Goal: Transaction & Acquisition: Purchase product/service

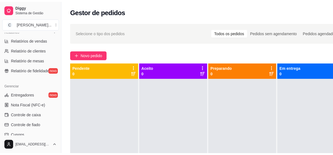
scroll to position [224, 0]
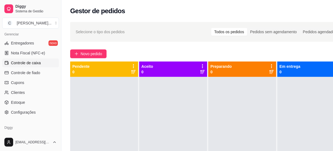
click at [32, 60] on span "Controle de caixa" at bounding box center [26, 62] width 30 height 5
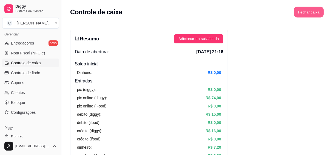
click at [304, 13] on button "Fechar caixa" at bounding box center [309, 12] width 30 height 11
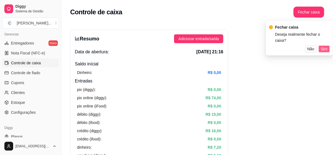
click at [324, 46] on span "Sim" at bounding box center [324, 49] width 7 height 6
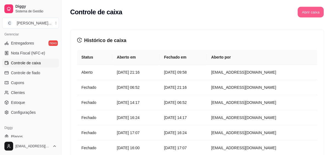
click at [301, 9] on button "Abrir caixa" at bounding box center [311, 12] width 26 height 11
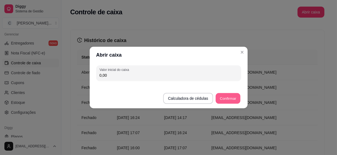
click at [229, 98] on button "Confirmar" at bounding box center [227, 98] width 25 height 11
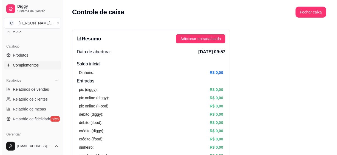
scroll to position [50, 0]
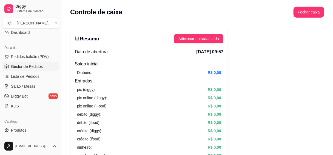
click at [38, 66] on span "Gestor de Pedidos" at bounding box center [27, 66] width 32 height 5
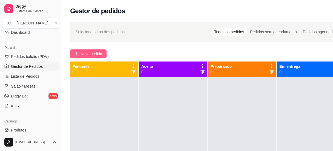
click at [85, 52] on span "Novo pedido" at bounding box center [92, 54] width 22 height 6
click at [95, 35] on input "Pesquisa" at bounding box center [106, 36] width 185 height 5
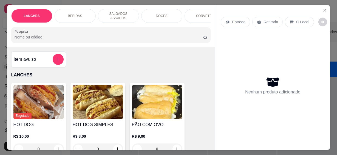
type input "N"
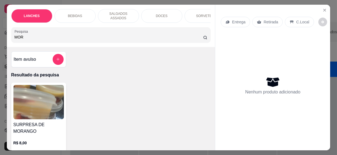
scroll to position [25, 0]
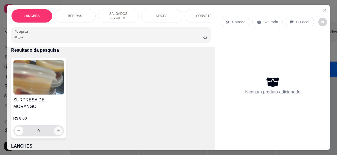
type input "MOR"
click at [59, 128] on button "increase-product-quantity" at bounding box center [58, 130] width 9 height 9
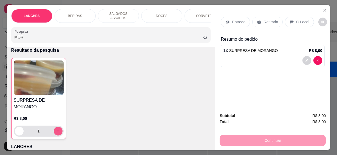
type input "1"
click at [300, 15] on div "Entrega Retirada C.Local" at bounding box center [273, 21] width 104 height 19
click at [299, 20] on p "C.Local" at bounding box center [302, 21] width 13 height 5
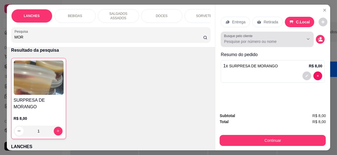
click at [259, 43] on div "Busque pelo cliente" at bounding box center [267, 39] width 93 height 15
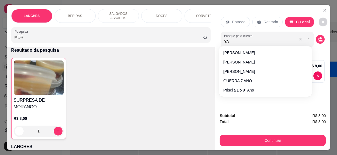
type input "YAS"
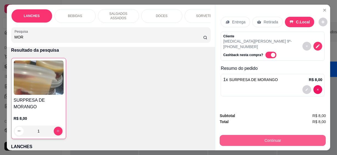
click at [265, 140] on button "Continuar" at bounding box center [273, 140] width 106 height 11
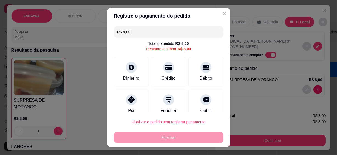
scroll to position [10, 0]
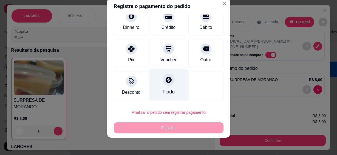
click at [162, 89] on div "Fiado" at bounding box center [168, 91] width 12 height 7
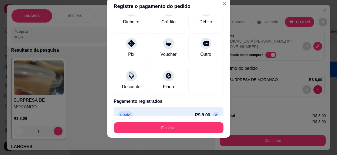
type input "R$ 0,00"
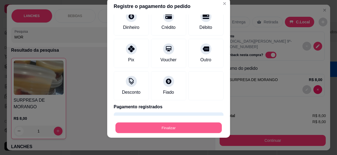
click at [158, 127] on button "Finalizar" at bounding box center [168, 127] width 106 height 11
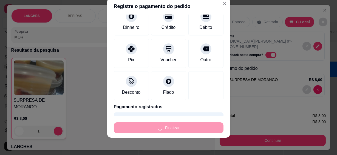
type input "0"
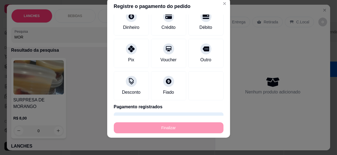
type input "-R$ 8,00"
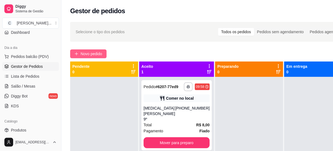
click at [87, 53] on span "Novo pedido" at bounding box center [92, 54] width 22 height 6
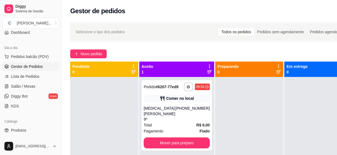
click at [115, 34] on input "Pesquisa" at bounding box center [109, 36] width 189 height 5
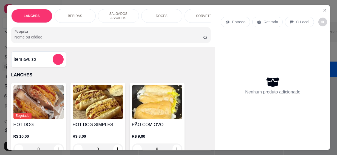
type input "5"
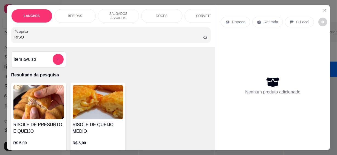
scroll to position [50, 0]
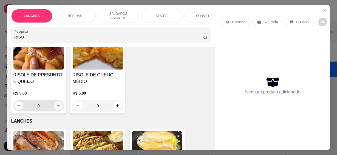
type input "RISO"
click at [57, 104] on icon "increase-product-quantity" at bounding box center [58, 106] width 4 height 4
type input "1"
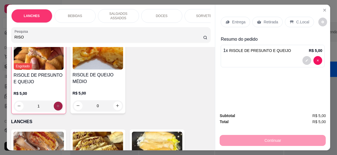
scroll to position [50, 0]
drag, startPoint x: 23, startPoint y: 34, endPoint x: -1, endPoint y: 25, distance: 25.2
click at [0, 25] on html "**********" at bounding box center [168, 77] width 337 height 155
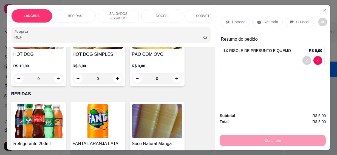
scroll to position [209, 0]
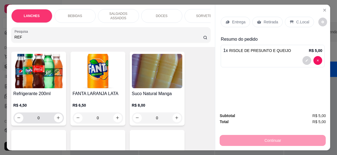
type input "REF"
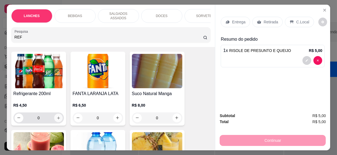
click at [57, 116] on icon "increase-product-quantity" at bounding box center [58, 118] width 4 height 4
type input "1"
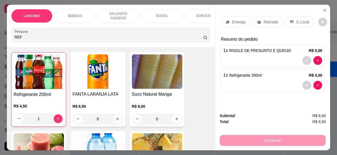
scroll to position [210, 0]
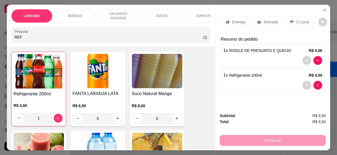
click at [305, 21] on div "C.Local" at bounding box center [299, 22] width 29 height 10
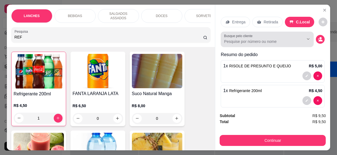
click at [284, 40] on input "Busque pelo cliente" at bounding box center [259, 41] width 71 height 5
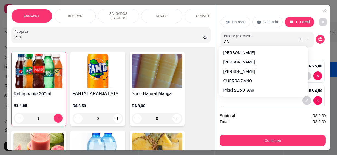
type input "ANN"
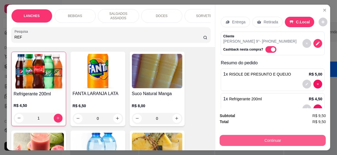
click at [272, 137] on button "Continuar" at bounding box center [273, 140] width 106 height 11
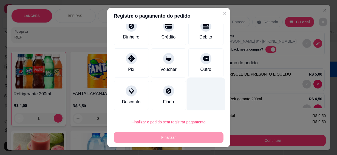
scroll to position [10, 0]
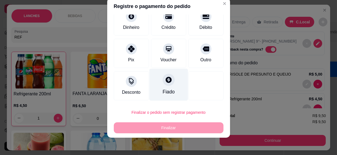
click at [162, 89] on div "Fiado" at bounding box center [168, 91] width 12 height 7
type input "R$ 0,00"
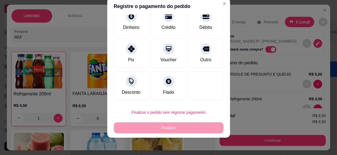
scroll to position [36, 0]
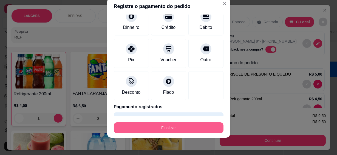
click at [181, 132] on button "Finalizar" at bounding box center [169, 127] width 110 height 11
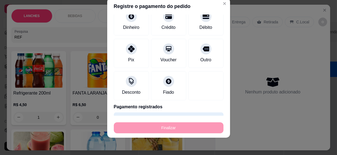
type input "0"
type input "-R$ 9,50"
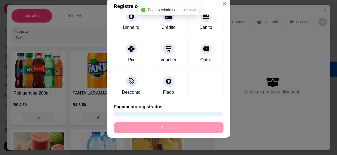
scroll to position [209, 0]
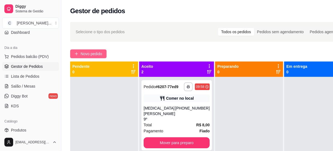
click at [99, 54] on span "Novo pedido" at bounding box center [92, 54] width 22 height 6
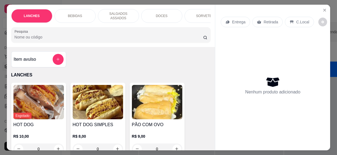
click at [83, 36] on input "Pesquisa" at bounding box center [109, 36] width 189 height 5
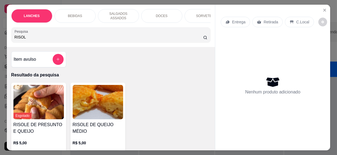
scroll to position [75, 0]
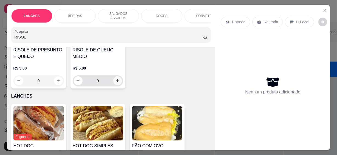
type input "RISOL"
click at [113, 79] on button "increase-product-quantity" at bounding box center [117, 80] width 9 height 9
type input "1"
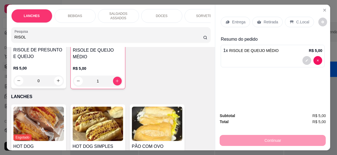
click at [296, 19] on p "C.Local" at bounding box center [302, 21] width 13 height 5
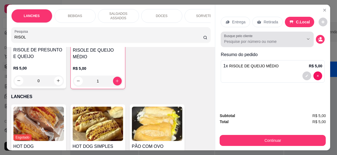
click at [268, 39] on input "Busque pelo cliente" at bounding box center [259, 41] width 71 height 5
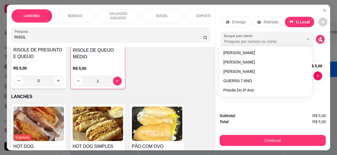
type input "J"
click at [198, 79] on div "Esgotado RISOLE DE PRESUNTO E QUEIJO R$ 5,00 0 RISOLE DE QUEIJO MÉDIO R$ 5,00 1" at bounding box center [111, 48] width 200 height 81
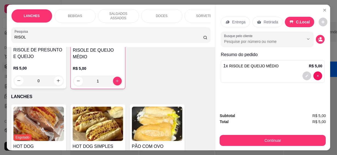
scroll to position [15, 0]
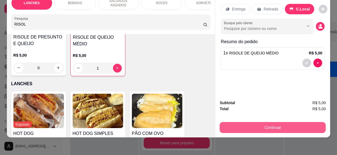
click at [255, 122] on button "Continuar" at bounding box center [273, 127] width 106 height 11
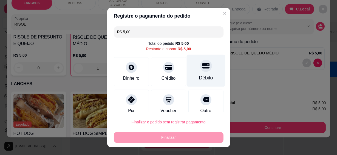
click at [202, 64] on icon at bounding box center [205, 65] width 7 height 5
type input "R$ 0,00"
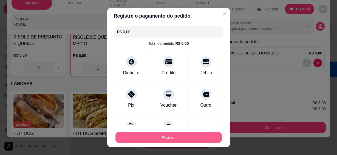
click at [200, 135] on button "Finalizar" at bounding box center [168, 137] width 106 height 11
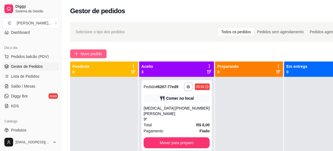
click at [93, 55] on span "Novo pedido" at bounding box center [92, 54] width 22 height 6
click at [119, 34] on input "Pesquisa" at bounding box center [106, 36] width 185 height 5
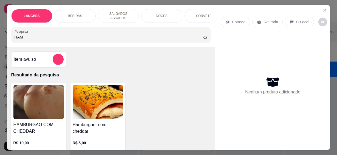
scroll to position [75, 0]
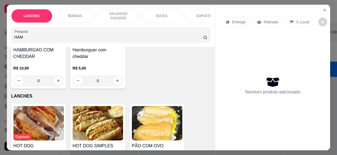
type input "HAM"
drag, startPoint x: 120, startPoint y: 74, endPoint x: 116, endPoint y: 76, distance: 4.2
click at [118, 75] on div "0" at bounding box center [98, 80] width 50 height 11
click at [116, 78] on icon "increase-product-quantity" at bounding box center [117, 80] width 4 height 4
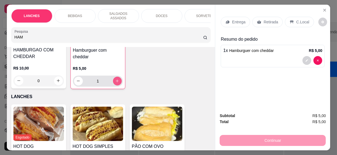
type input "1"
click at [0, 27] on html "**********" at bounding box center [168, 77] width 337 height 155
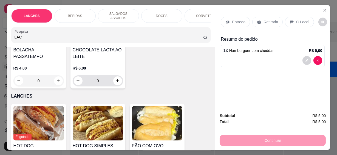
type input "LAC"
click at [118, 77] on button "increase-product-quantity" at bounding box center [117, 80] width 8 height 8
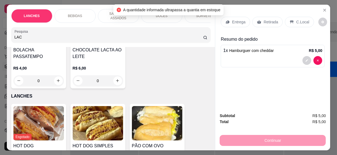
drag, startPoint x: 19, startPoint y: 35, endPoint x: 0, endPoint y: 25, distance: 21.5
click at [0, 25] on html "**********" at bounding box center [168, 77] width 337 height 155
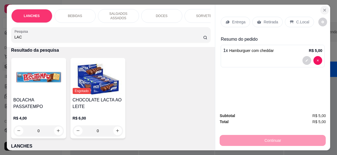
click at [326, 8] on button "Close" at bounding box center [324, 10] width 9 height 9
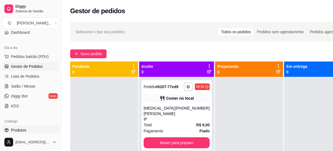
click at [18, 130] on span "Produtos" at bounding box center [18, 129] width 15 height 5
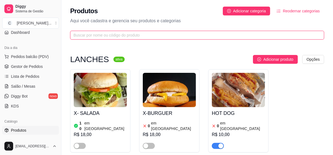
click at [100, 37] on input "text" at bounding box center [194, 35] width 243 height 6
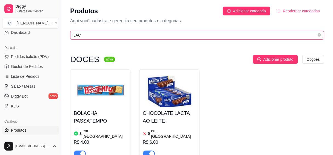
type input "LAC"
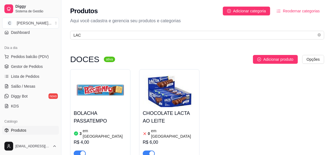
click at [168, 117] on h4 "CHOCOLATE LACTA AO LEITE" at bounding box center [169, 116] width 53 height 15
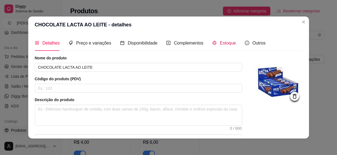
click at [226, 41] on span "Estoque" at bounding box center [228, 43] width 16 height 5
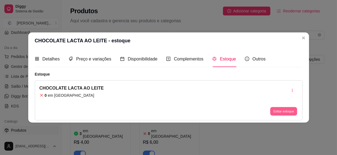
click at [273, 111] on button "Editar estoque" at bounding box center [283, 111] width 27 height 8
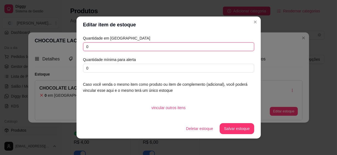
drag, startPoint x: 96, startPoint y: 47, endPoint x: 46, endPoint y: 42, distance: 49.6
click at [46, 42] on div "Editar item de estoque Quantidade em estoque 0 Quantidade mínima para alerta 0 …" at bounding box center [168, 77] width 337 height 155
type input "12"
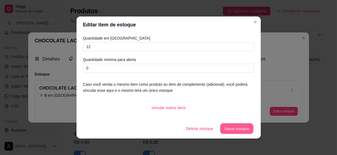
click at [241, 128] on button "Salvar estoque" at bounding box center [236, 128] width 33 height 11
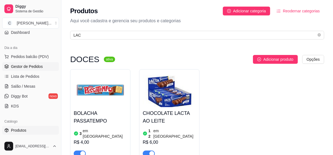
click at [35, 65] on span "Gestor de Pedidos" at bounding box center [27, 66] width 32 height 5
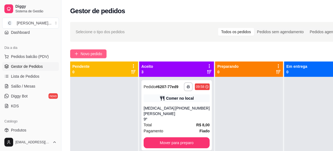
click at [92, 55] on span "Novo pedido" at bounding box center [92, 54] width 22 height 6
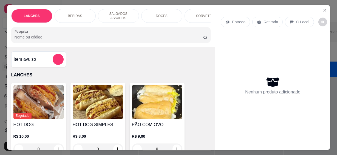
click at [117, 39] on div "Pesquisa" at bounding box center [111, 34] width 200 height 15
click at [119, 37] on div at bounding box center [111, 34] width 193 height 11
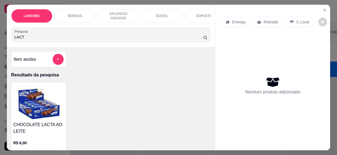
scroll to position [50, 0]
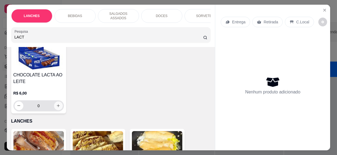
type input "LACT"
click at [57, 103] on icon "increase-product-quantity" at bounding box center [58, 105] width 4 height 4
type input "1"
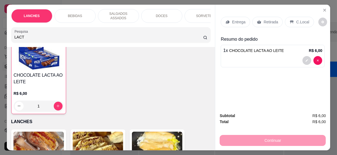
scroll to position [50, 0]
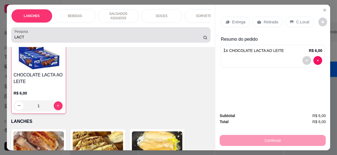
click at [0, 28] on html "**********" at bounding box center [168, 77] width 337 height 155
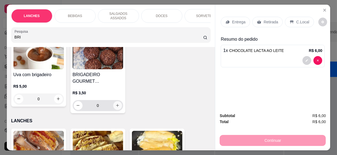
type input "BRI"
click at [115, 104] on icon "increase-product-quantity" at bounding box center [117, 105] width 4 height 4
type input "1"
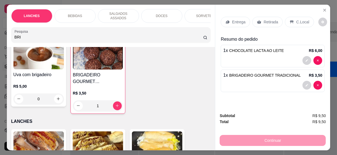
drag, startPoint x: 21, startPoint y: 34, endPoint x: -1, endPoint y: 35, distance: 22.5
click at [0, 35] on html "**********" at bounding box center [168, 77] width 337 height 155
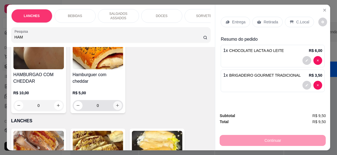
type input "HAM"
click at [116, 104] on icon "increase-product-quantity" at bounding box center [117, 105] width 3 height 3
type input "1"
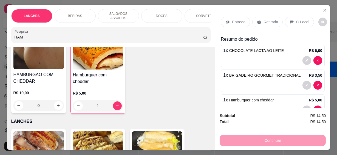
click at [289, 21] on icon at bounding box center [291, 22] width 4 height 4
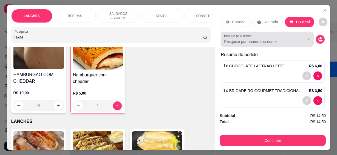
click at [260, 40] on input "Busque pelo cliente" at bounding box center [259, 41] width 71 height 5
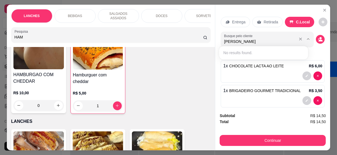
type input "SAMA"
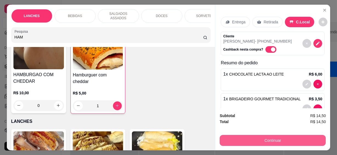
click at [286, 137] on button "Continuar" at bounding box center [273, 140] width 106 height 11
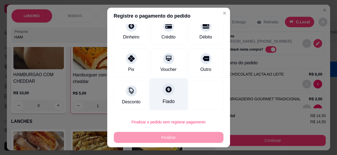
click at [164, 101] on div "Fiado" at bounding box center [168, 101] width 12 height 7
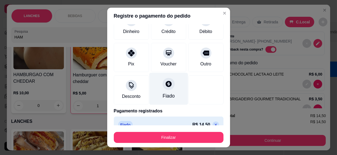
type input "R$ 0,00"
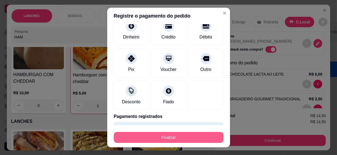
click at [163, 138] on button "Finalizar" at bounding box center [169, 137] width 110 height 11
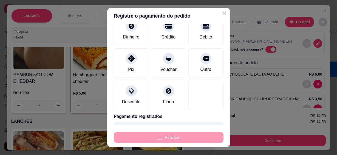
type input "0"
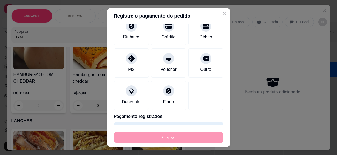
type input "-R$ 14,50"
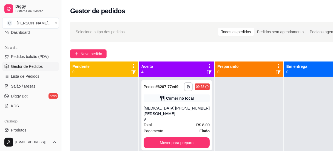
click at [85, 58] on div "**********" at bounding box center [211, 119] width 300 height 200
click at [90, 55] on span "Novo pedido" at bounding box center [92, 54] width 22 height 6
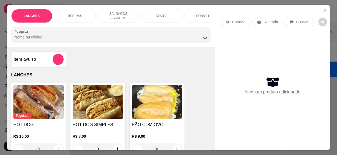
drag, startPoint x: 58, startPoint y: 24, endPoint x: 61, endPoint y: 33, distance: 9.3
click at [59, 27] on div "LANCHES BEBIDAS SALGADOS ASSADOS DOCES SORVETES SALGADINHOS SALGADOS DIVERSOS S…" at bounding box center [111, 26] width 208 height 42
click at [61, 34] on input "Pesquisa" at bounding box center [109, 36] width 189 height 5
click at [61, 35] on input "Pesquisa" at bounding box center [109, 36] width 189 height 5
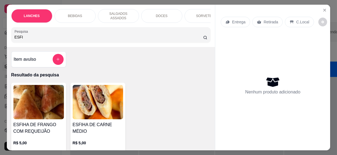
scroll to position [25, 0]
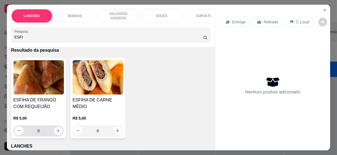
type input "ESFI"
click at [60, 129] on button "increase-product-quantity" at bounding box center [58, 130] width 9 height 9
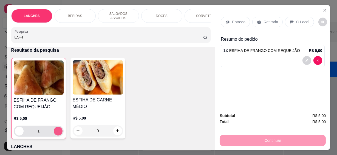
type input "1"
drag, startPoint x: 23, startPoint y: 36, endPoint x: 2, endPoint y: 34, distance: 21.3
click at [2, 34] on div "LANCHES BEBIDAS SALGADOS ASSADOS DOCES SORVETES SALGADINHOS SALGADOS DIVERSOS S…" at bounding box center [168, 77] width 337 height 155
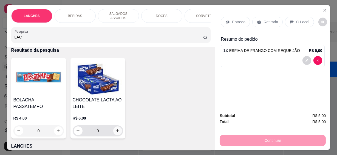
type input "LAC"
click at [115, 129] on icon "increase-product-quantity" at bounding box center [117, 131] width 4 height 4
type input "1"
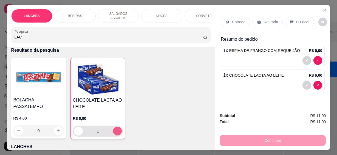
click at [116, 129] on icon "increase-product-quantity" at bounding box center [117, 130] width 3 height 3
type input "2"
click at [299, 20] on p "C.Local" at bounding box center [302, 21] width 13 height 5
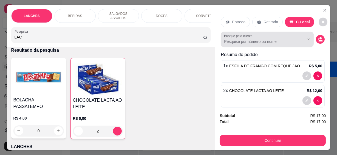
click at [295, 41] on div at bounding box center [304, 39] width 18 height 10
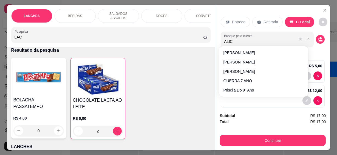
type input "ALICE"
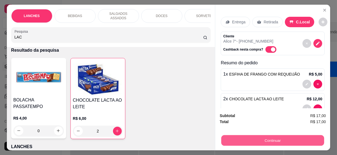
click at [273, 137] on button "Continuar" at bounding box center [272, 140] width 103 height 11
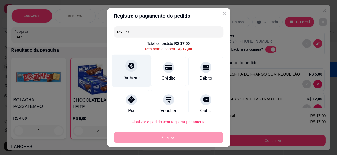
click at [117, 75] on div "Dinheiro" at bounding box center [131, 71] width 39 height 32
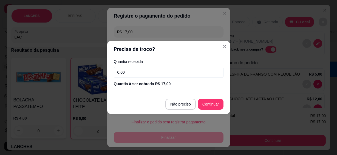
click at [159, 73] on input "0,00" at bounding box center [169, 72] width 110 height 11
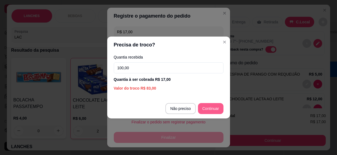
type input "100,00"
type input "R$ 0,00"
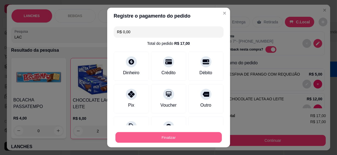
click at [137, 137] on button "Finalizar" at bounding box center [168, 137] width 106 height 11
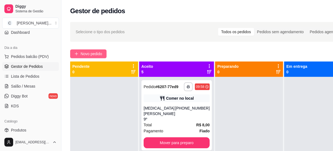
click at [95, 51] on span "Novo pedido" at bounding box center [92, 54] width 22 height 6
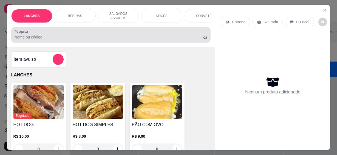
click at [86, 34] on input "Pesquisa" at bounding box center [109, 36] width 189 height 5
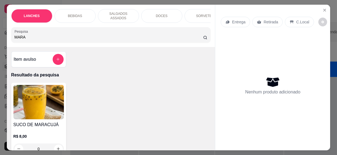
scroll to position [25, 0]
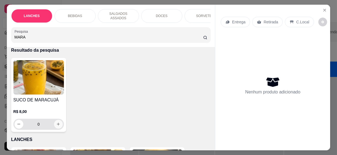
type input "MARA"
click at [57, 122] on icon "increase-product-quantity" at bounding box center [58, 124] width 4 height 4
type input "1"
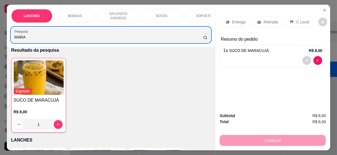
drag, startPoint x: 30, startPoint y: 38, endPoint x: 4, endPoint y: 34, distance: 26.5
click at [4, 34] on div "LANCHES BEBIDAS SALGADOS ASSADOS DOCES SORVETES SALGADINHOS SALGADOS DIVERSOS S…" at bounding box center [168, 77] width 337 height 155
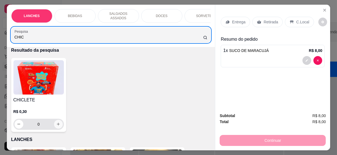
type input "CHIC"
click at [56, 122] on icon "increase-product-quantity" at bounding box center [58, 124] width 4 height 4
type input "1"
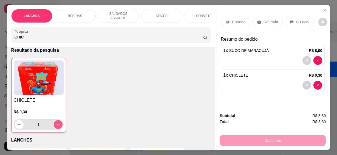
click at [56, 122] on icon "increase-product-quantity" at bounding box center [58, 124] width 4 height 4
type input "2"
click at [56, 122] on icon "increase-product-quantity" at bounding box center [58, 124] width 4 height 4
type input "3"
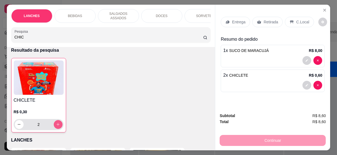
type input "3"
click at [56, 122] on icon "increase-product-quantity" at bounding box center [58, 124] width 4 height 4
type input "4"
click at [300, 19] on p "C.Local" at bounding box center [302, 21] width 13 height 5
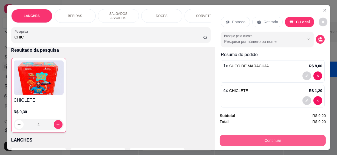
click at [276, 135] on button "Continuar" at bounding box center [273, 140] width 106 height 11
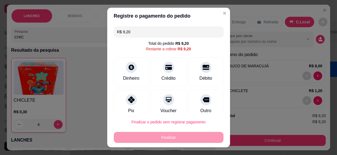
scroll to position [41, 0]
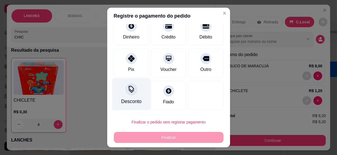
click at [136, 99] on div "Desconto" at bounding box center [131, 101] width 20 height 7
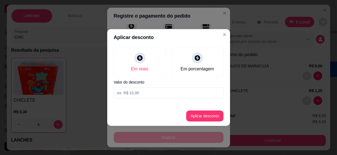
click at [139, 94] on input at bounding box center [169, 92] width 110 height 11
type input "0,20"
click at [209, 116] on button "Aplicar desconto" at bounding box center [204, 115] width 37 height 11
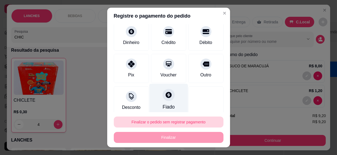
scroll to position [47, 0]
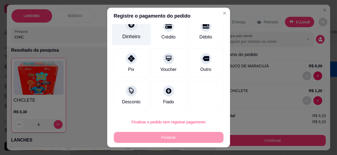
click at [129, 38] on div "Dinheiro" at bounding box center [131, 36] width 18 height 7
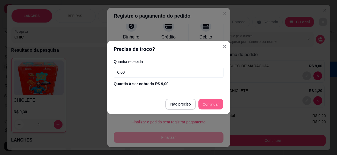
type input "R$ 0,00"
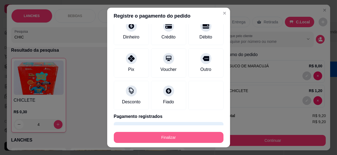
click at [198, 135] on button "Finalizar" at bounding box center [169, 137] width 110 height 11
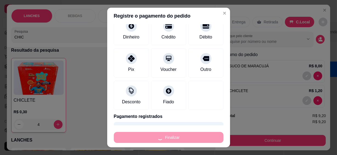
type input "0"
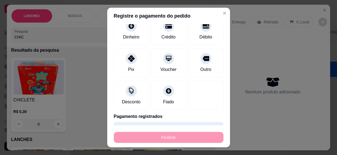
type input "-R$ 9,20"
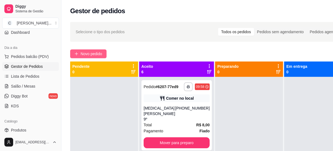
click at [96, 55] on span "Novo pedido" at bounding box center [92, 54] width 22 height 6
click at [118, 34] on input "Pesquisa" at bounding box center [106, 36] width 185 height 5
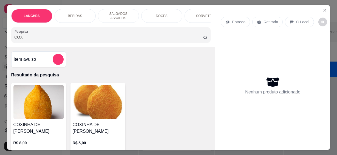
scroll to position [50, 0]
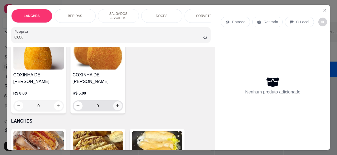
type input "COX"
click at [115, 103] on icon "increase-product-quantity" at bounding box center [117, 105] width 4 height 4
type input "1"
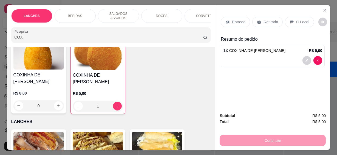
drag, startPoint x: 27, startPoint y: 35, endPoint x: -1, endPoint y: 26, distance: 30.0
click at [0, 26] on html "**********" at bounding box center [168, 77] width 337 height 155
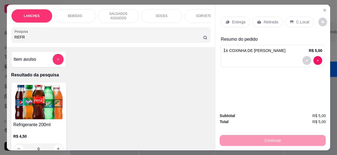
scroll to position [25, 0]
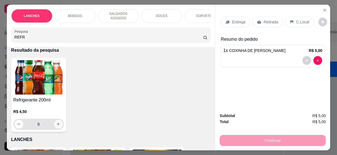
type input "REFR"
click at [56, 122] on icon "increase-product-quantity" at bounding box center [58, 124] width 4 height 4
type input "1"
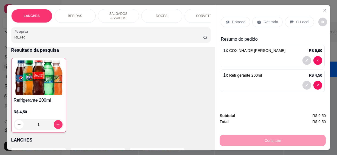
click at [301, 19] on p "C.Local" at bounding box center [302, 21] width 13 height 5
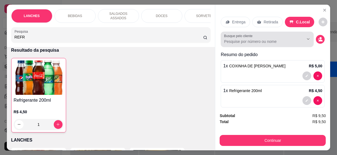
click at [255, 43] on div "Busque pelo cliente" at bounding box center [267, 39] width 93 height 15
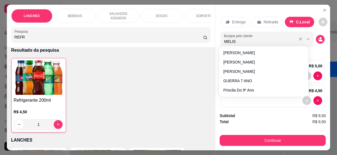
type input "MELISS"
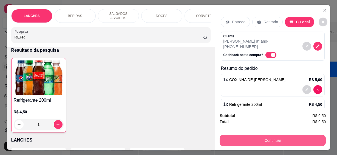
click at [272, 135] on button "Continuar" at bounding box center [273, 140] width 106 height 11
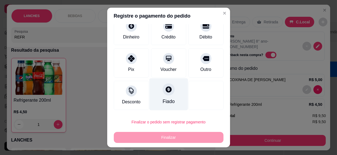
click at [173, 99] on div "Fiado" at bounding box center [168, 94] width 39 height 32
type input "R$ 0,00"
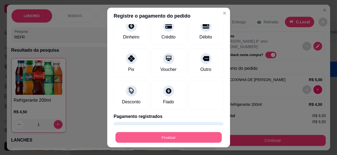
click at [179, 136] on button "Finalizar" at bounding box center [168, 137] width 106 height 11
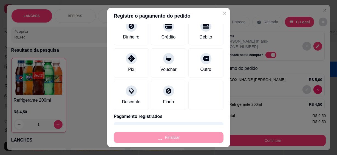
type input "0"
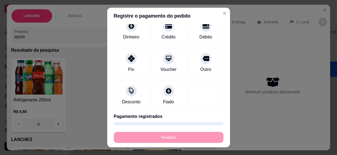
type input "-R$ 9,50"
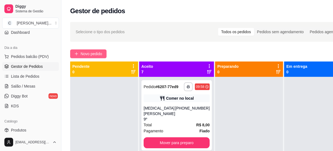
click at [99, 56] on span "Novo pedido" at bounding box center [92, 54] width 22 height 6
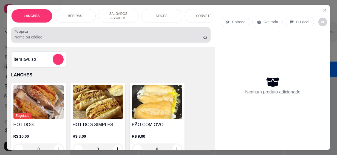
click at [105, 34] on input "Pesquisa" at bounding box center [109, 36] width 189 height 5
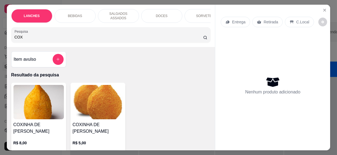
scroll to position [75, 0]
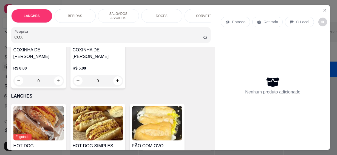
type input "COX"
click at [115, 80] on button "increase-product-quantity" at bounding box center [117, 80] width 8 height 8
type input "1"
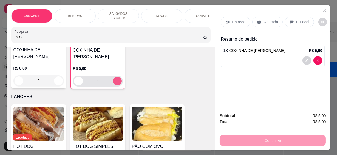
click at [115, 80] on button "increase-product-quantity" at bounding box center [117, 80] width 9 height 9
type input "2"
drag, startPoint x: 36, startPoint y: 30, endPoint x: -1, endPoint y: 25, distance: 37.0
click at [0, 25] on html "**********" at bounding box center [168, 77] width 337 height 155
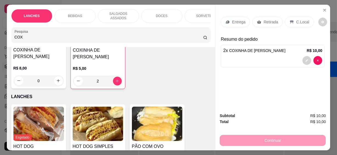
drag, startPoint x: 25, startPoint y: 32, endPoint x: 2, endPoint y: 32, distance: 22.2
click at [2, 32] on div "LANCHES BEBIDAS SALGADOS ASSADOS DOCES SORVETES SALGADINHOS SALGADOS DIVERSOS S…" at bounding box center [168, 77] width 337 height 155
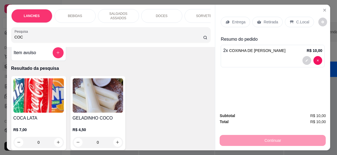
scroll to position [56, 0]
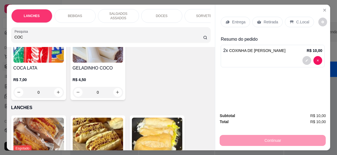
type input "COC"
click at [56, 91] on icon "increase-product-quantity" at bounding box center [58, 92] width 4 height 4
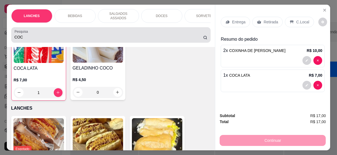
type input "1"
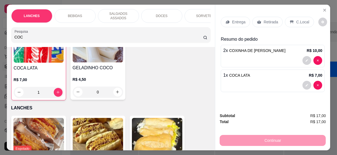
drag, startPoint x: 26, startPoint y: 34, endPoint x: 2, endPoint y: 34, distance: 23.8
click at [2, 34] on div "LANCHES BEBIDAS SALGADOS ASSADOS DOCES SORVETES SALGADINHOS SALGADOS DIVERSOS S…" at bounding box center [168, 77] width 337 height 155
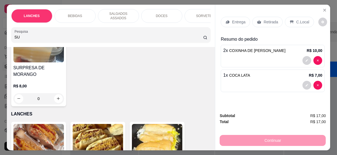
type input "S"
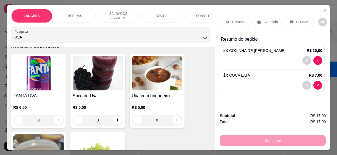
scroll to position [54, 0]
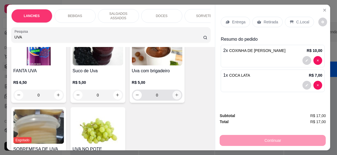
type input "UVA"
click at [176, 93] on icon "increase-product-quantity" at bounding box center [177, 95] width 4 height 4
type input "1"
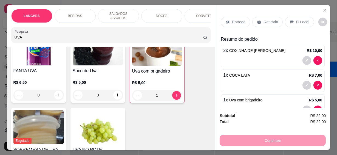
click at [298, 21] on p "C.Local" at bounding box center [302, 21] width 13 height 5
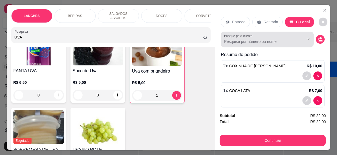
click at [288, 41] on input "Busque pelo cliente" at bounding box center [259, 41] width 71 height 5
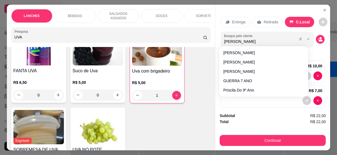
type input "[PERSON_NAME]"
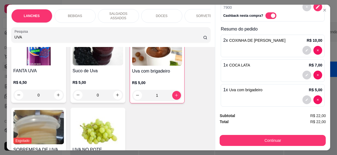
scroll to position [15, 0]
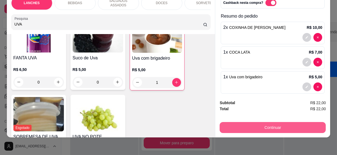
click at [298, 122] on button "Continuar" at bounding box center [273, 127] width 106 height 11
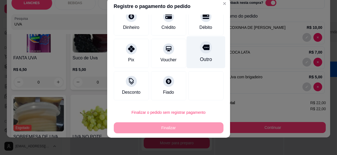
scroll to position [0, 0]
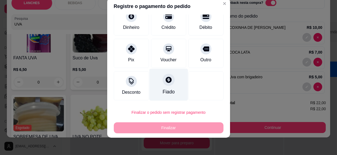
click at [162, 90] on div "Fiado" at bounding box center [168, 91] width 12 height 7
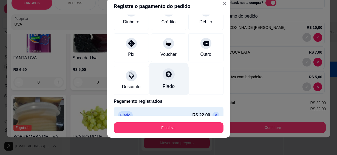
type input "R$ 0,00"
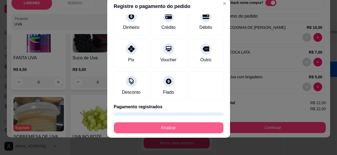
click at [181, 125] on button "Finalizar" at bounding box center [169, 127] width 110 height 11
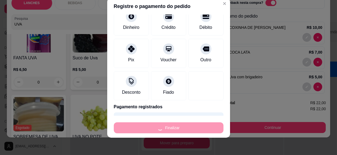
type input "0"
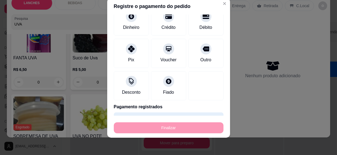
type input "-R$ 22,00"
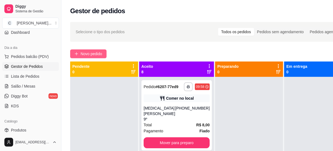
click at [100, 53] on span "Novo pedido" at bounding box center [92, 54] width 22 height 6
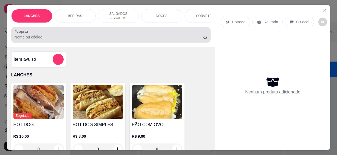
click at [124, 36] on input "Pesquisa" at bounding box center [109, 36] width 189 height 5
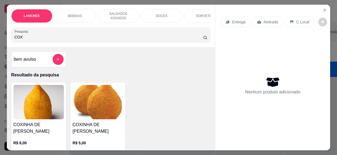
scroll to position [50, 0]
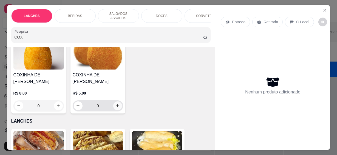
type input "COX"
click at [115, 104] on icon "increase-product-quantity" at bounding box center [117, 106] width 4 height 4
type input "1"
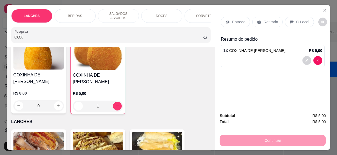
drag, startPoint x: 36, startPoint y: 36, endPoint x: 12, endPoint y: 35, distance: 24.4
click at [12, 35] on div "Pesquisa COX" at bounding box center [111, 34] width 200 height 15
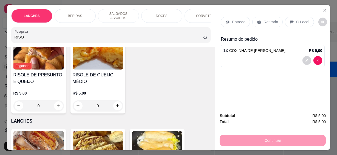
type input "RISO"
click at [117, 104] on icon "increase-product-quantity" at bounding box center [117, 106] width 4 height 4
type input "1"
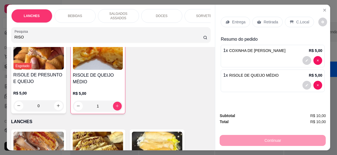
click at [296, 19] on p "C.Local" at bounding box center [302, 21] width 13 height 5
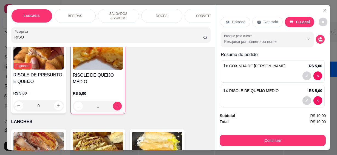
click at [242, 39] on input "Busque pelo cliente" at bounding box center [259, 41] width 71 height 5
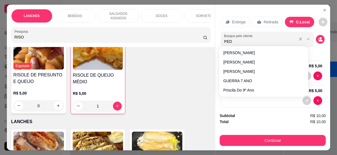
type input "PEDR"
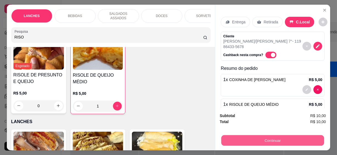
click at [271, 138] on button "Continuar" at bounding box center [272, 140] width 103 height 11
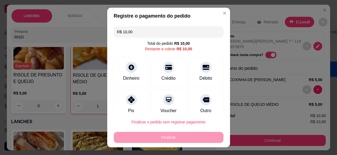
scroll to position [10, 0]
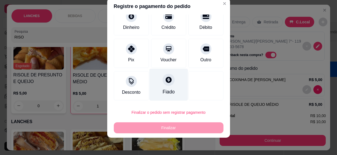
click at [162, 89] on div "Fiado" at bounding box center [168, 91] width 12 height 7
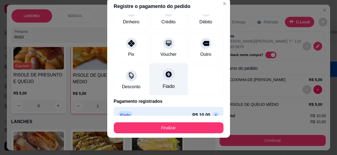
type input "R$ 0,00"
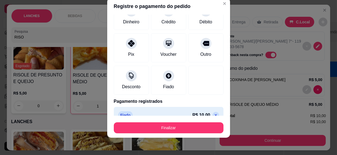
scroll to position [36, 0]
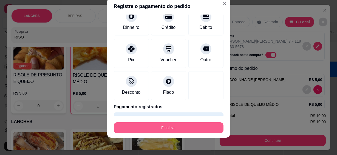
click at [181, 129] on button "Finalizar" at bounding box center [169, 127] width 110 height 11
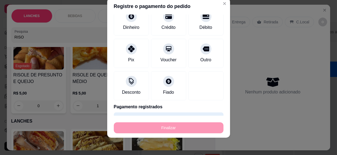
type input "0"
type input "-R$ 10,00"
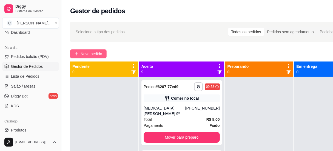
click at [92, 53] on span "Novo pedido" at bounding box center [92, 54] width 22 height 6
click at [110, 39] on div "Pesquisa" at bounding box center [109, 34] width 196 height 15
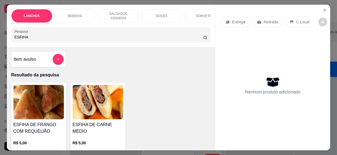
scroll to position [50, 0]
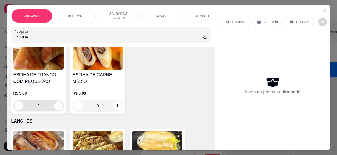
type input "ESFIHA"
click at [57, 104] on icon "increase-product-quantity" at bounding box center [58, 105] width 3 height 3
type input "1"
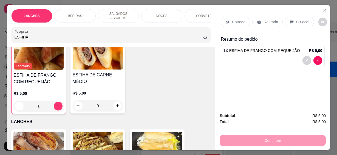
scroll to position [50, 0]
drag, startPoint x: 299, startPoint y: 22, endPoint x: 288, endPoint y: 71, distance: 50.5
click at [299, 22] on p "C.Local" at bounding box center [302, 21] width 13 height 5
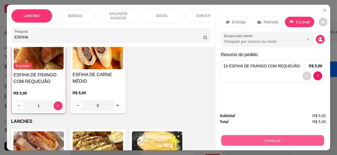
click at [293, 137] on button "Continuar" at bounding box center [272, 140] width 103 height 11
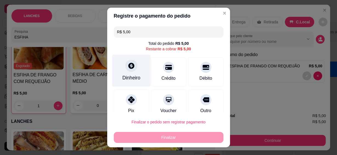
click at [132, 75] on div "Dinheiro" at bounding box center [131, 77] width 18 height 7
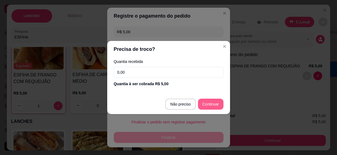
type input "R$ 0,00"
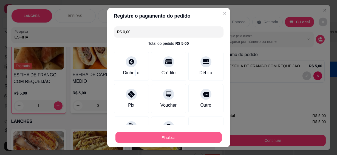
click at [196, 136] on button "Finalizar" at bounding box center [168, 137] width 106 height 11
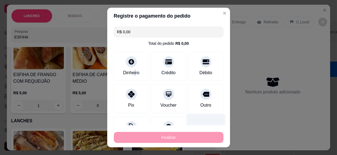
type input "0"
type input "-R$ 5,00"
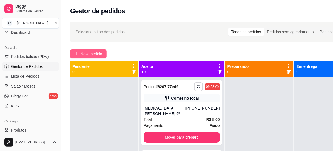
click at [103, 53] on button "Novo pedido" at bounding box center [88, 53] width 36 height 9
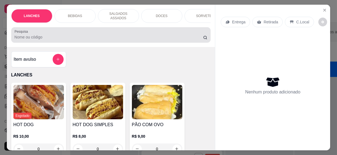
click at [99, 34] on input "Pesquisa" at bounding box center [109, 36] width 189 height 5
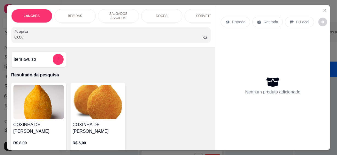
scroll to position [25, 0]
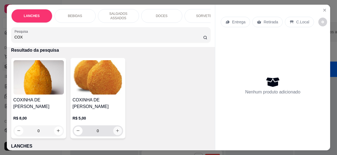
type input "COX"
click at [115, 128] on icon "increase-product-quantity" at bounding box center [117, 130] width 4 height 4
type input "1"
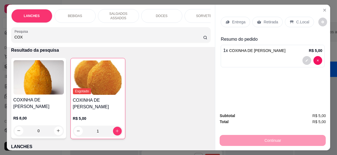
drag, startPoint x: 20, startPoint y: 35, endPoint x: -1, endPoint y: 34, distance: 20.9
click at [0, 34] on html "**********" at bounding box center [168, 77] width 337 height 155
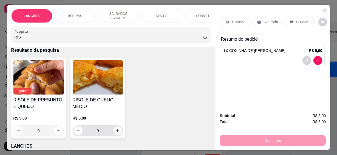
type input "RIS"
click at [115, 128] on icon "increase-product-quantity" at bounding box center [117, 130] width 4 height 4
type input "1"
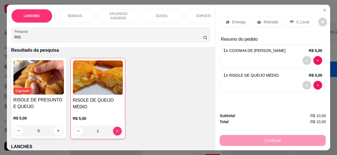
click at [290, 17] on div "C.Local" at bounding box center [299, 22] width 29 height 10
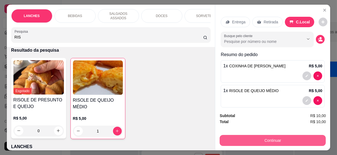
click at [276, 137] on button "Continuar" at bounding box center [273, 140] width 106 height 11
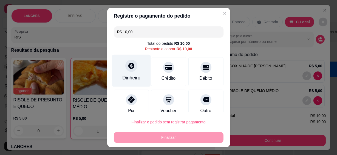
click at [132, 72] on div "Dinheiro" at bounding box center [131, 71] width 39 height 32
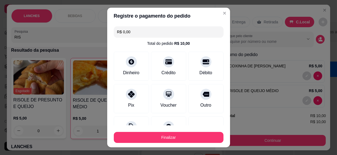
type input "R$ 0,00"
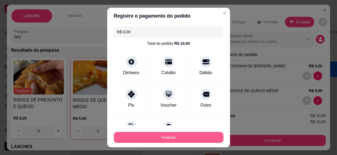
click at [202, 138] on button "Finalizar" at bounding box center [169, 137] width 110 height 11
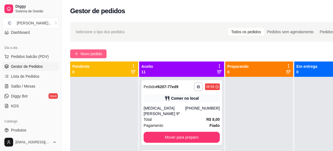
click at [83, 54] on span "Novo pedido" at bounding box center [92, 54] width 22 height 6
click at [109, 37] on input "Pesquisa" at bounding box center [106, 36] width 185 height 5
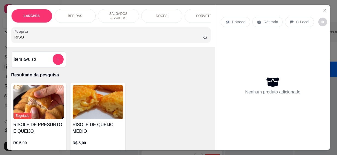
scroll to position [50, 0]
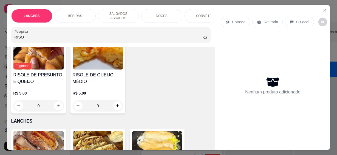
type input "RISO"
click at [115, 104] on icon "increase-product-quantity" at bounding box center [117, 106] width 4 height 4
type input "1"
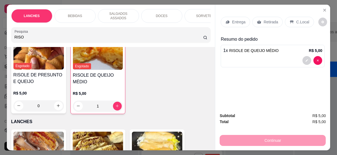
drag, startPoint x: 23, startPoint y: 35, endPoint x: -1, endPoint y: 33, distance: 24.4
click at [0, 33] on html "**********" at bounding box center [168, 77] width 337 height 155
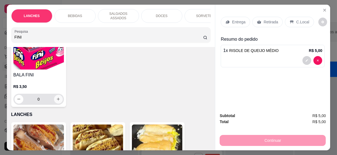
type input "FINI"
click at [58, 98] on button "increase-product-quantity" at bounding box center [58, 99] width 9 height 9
type input "1"
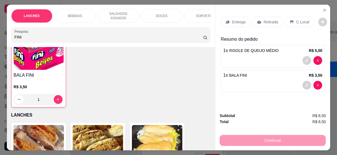
scroll to position [50, 0]
drag, startPoint x: 300, startPoint y: 24, endPoint x: 295, endPoint y: 53, distance: 29.3
click at [299, 24] on div "C.Local" at bounding box center [299, 22] width 29 height 10
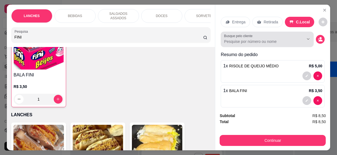
click at [290, 43] on div "Busque pelo cliente" at bounding box center [267, 39] width 93 height 15
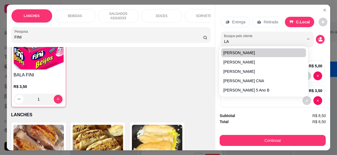
type input "L"
type input "KEY"
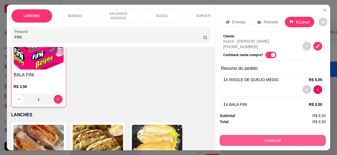
click at [267, 138] on button "Continuar" at bounding box center [273, 140] width 106 height 11
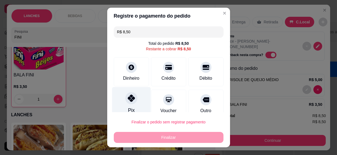
click at [129, 101] on icon at bounding box center [130, 97] width 7 height 7
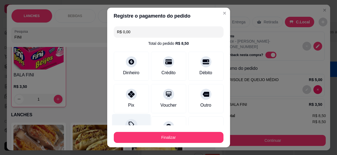
type input "R$ 0,00"
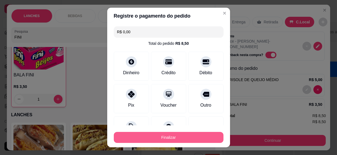
click at [154, 135] on button "Finalizar" at bounding box center [169, 137] width 110 height 11
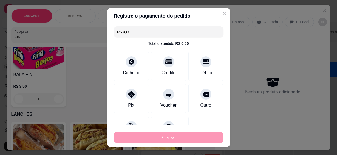
type input "0"
type input "-R$ 8,50"
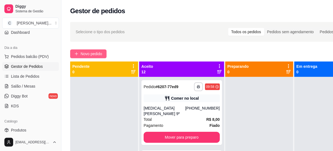
click at [98, 51] on span "Novo pedido" at bounding box center [92, 54] width 22 height 6
click at [116, 38] on div "Pesquisa" at bounding box center [109, 34] width 196 height 15
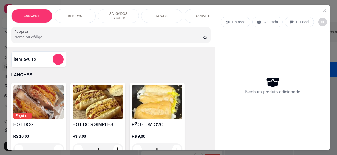
click at [118, 35] on input "Pesquisa" at bounding box center [109, 36] width 189 height 5
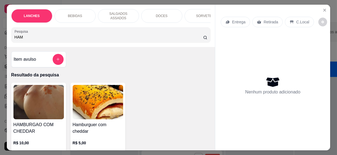
scroll to position [50, 0]
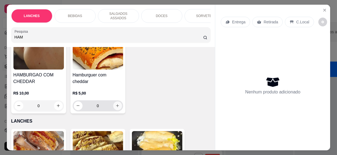
type input "HAM"
click at [115, 105] on button "increase-product-quantity" at bounding box center [117, 105] width 9 height 9
type input "1"
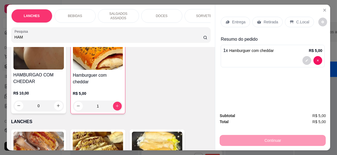
drag, startPoint x: 28, startPoint y: 36, endPoint x: 1, endPoint y: 38, distance: 27.5
click at [1, 38] on div "LANCHES BEBIDAS SALGADOS ASSADOS DOCES SORVETES SALGADINHOS SALGADOS DIVERSOS S…" at bounding box center [168, 77] width 337 height 155
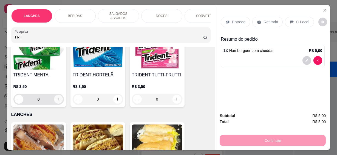
type input "TRI"
click at [58, 97] on icon "increase-product-quantity" at bounding box center [58, 99] width 4 height 4
type input "1"
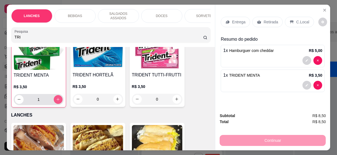
scroll to position [50, 0]
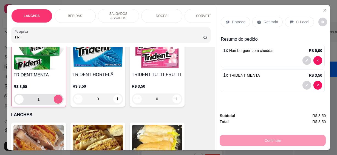
click at [58, 97] on icon "increase-product-quantity" at bounding box center [58, 99] width 4 height 4
type input "2"
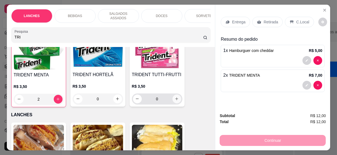
click at [172, 95] on button "increase-product-quantity" at bounding box center [176, 98] width 9 height 9
type input "1"
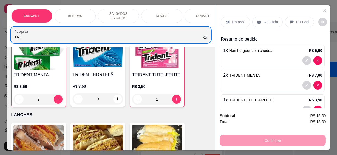
drag, startPoint x: 47, startPoint y: 29, endPoint x: 3, endPoint y: 33, distance: 43.7
click at [3, 33] on div "LANCHES BEBIDAS SALGADOS ASSADOS DOCES SORVETES SALGADINHOS SALGADOS DIVERSOS S…" at bounding box center [168, 77] width 337 height 155
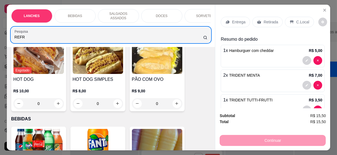
scroll to position [184, 0]
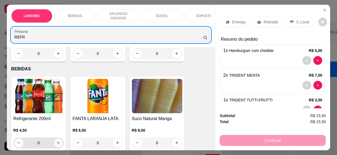
type input "REFR"
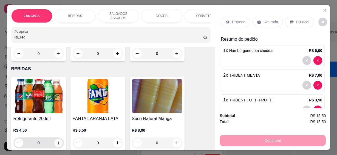
click at [57, 141] on icon "increase-product-quantity" at bounding box center [58, 143] width 4 height 4
type input "1"
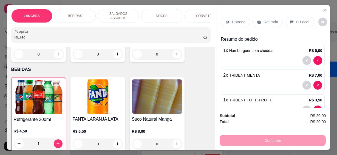
scroll to position [185, 0]
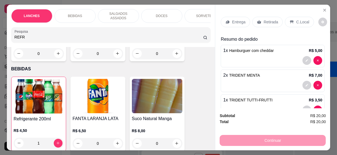
click at [297, 19] on p "C.Local" at bounding box center [302, 21] width 13 height 5
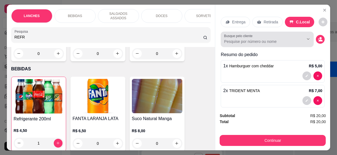
click at [287, 41] on input "Busque pelo cliente" at bounding box center [259, 41] width 71 height 5
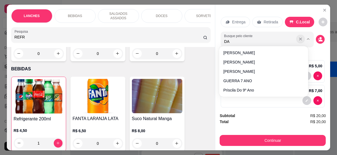
type input "DAV"
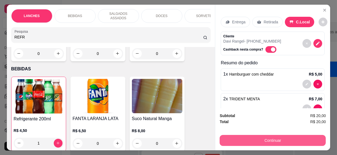
click at [263, 138] on button "Continuar" at bounding box center [273, 140] width 106 height 11
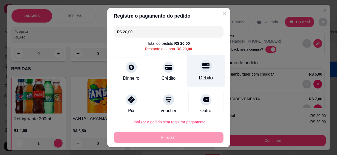
scroll to position [10, 0]
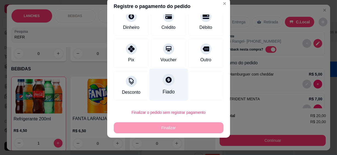
click at [167, 85] on div "Fiado" at bounding box center [168, 85] width 39 height 32
type input "R$ 0,00"
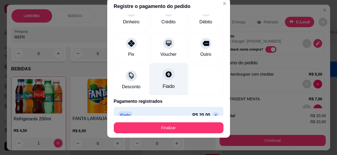
scroll to position [36, 0]
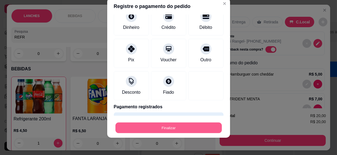
click at [182, 127] on button "Finalizar" at bounding box center [168, 127] width 106 height 11
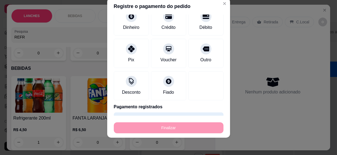
type input "0"
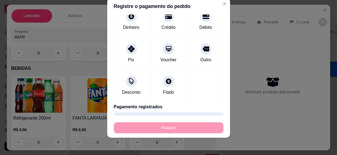
type input "-R$ 20,00"
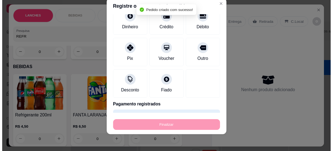
scroll to position [184, 0]
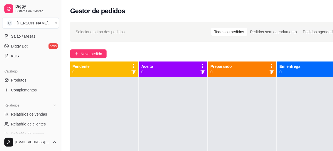
scroll to position [75, 0]
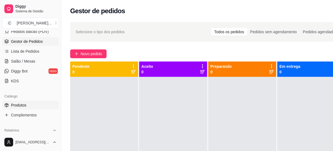
click at [22, 106] on span "Produtos" at bounding box center [18, 104] width 15 height 5
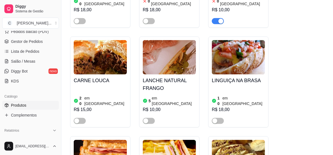
scroll to position [99, 0]
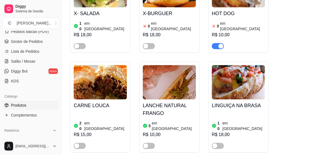
click at [221, 44] on div "button" at bounding box center [220, 46] width 5 height 5
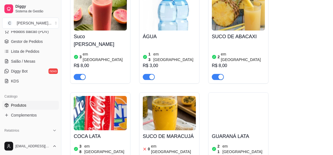
scroll to position [598, 0]
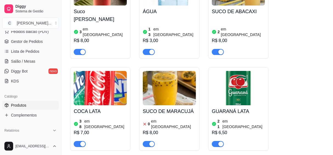
click at [171, 107] on h4 "SUCO DE MARACUJÁ" at bounding box center [169, 111] width 53 height 8
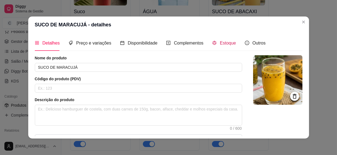
click at [220, 43] on span "Estoque" at bounding box center [228, 43] width 16 height 5
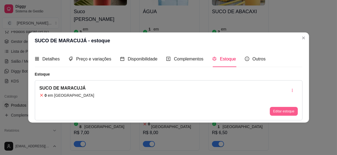
click at [273, 111] on button "Editar estoque" at bounding box center [284, 111] width 28 height 9
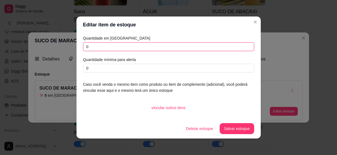
drag, startPoint x: 97, startPoint y: 47, endPoint x: 25, endPoint y: 44, distance: 72.4
click at [25, 44] on div "Editar item de estoque Quantidade em estoque 0 Quantidade mínima para alerta 0 …" at bounding box center [168, 77] width 337 height 155
type input "10"
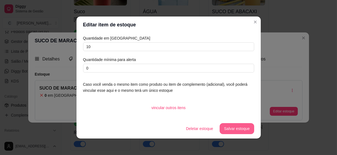
click at [235, 123] on button "Salvar estoque" at bounding box center [237, 128] width 34 height 11
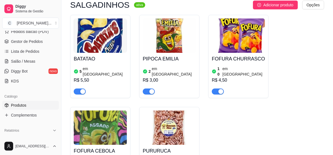
scroll to position [2915, 0]
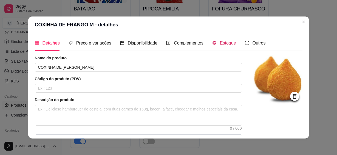
drag, startPoint x: 226, startPoint y: 43, endPoint x: 221, endPoint y: 45, distance: 5.2
click at [225, 44] on span "Estoque" at bounding box center [228, 43] width 16 height 5
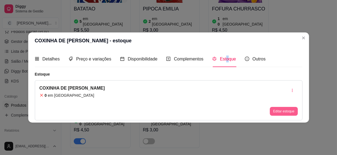
click at [283, 109] on button "Editar estoque" at bounding box center [284, 111] width 28 height 9
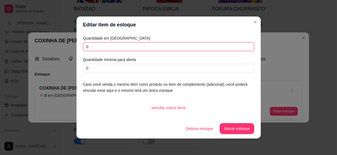
click at [76, 47] on div "Quantidade em estoque 0 Quantidade mínima para alerta 0 Caso você venda o mesmo…" at bounding box center [168, 76] width 184 height 86
type input "1"
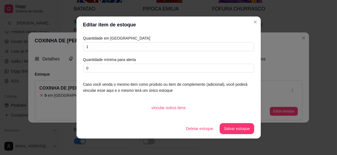
click at [235, 126] on button "Salvar estoque" at bounding box center [237, 128] width 34 height 11
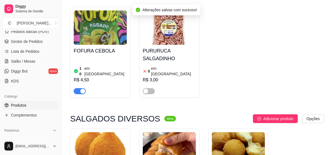
scroll to position [2990, 0]
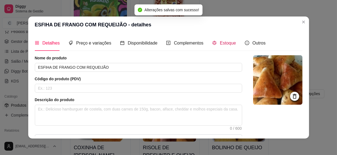
click at [216, 43] on div "Estoque" at bounding box center [224, 42] width 24 height 7
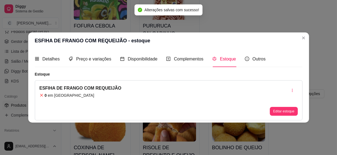
click at [271, 112] on button "Editar estoque" at bounding box center [284, 111] width 28 height 9
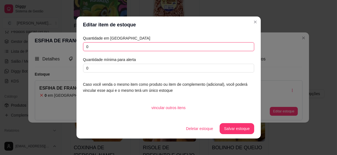
drag, startPoint x: 106, startPoint y: 48, endPoint x: 71, endPoint y: 42, distance: 35.0
click at [71, 42] on div "Editar item de estoque Quantidade em estoque 0 Quantidade mínima para alerta 0 …" at bounding box center [168, 77] width 337 height 155
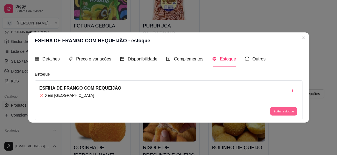
click at [291, 113] on button "Editar estoque" at bounding box center [283, 111] width 27 height 8
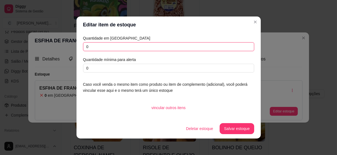
drag, startPoint x: 84, startPoint y: 44, endPoint x: 75, endPoint y: 44, distance: 9.3
click at [76, 44] on div "Quantidade em estoque 0 Quantidade mínima para alerta 0 Caso você venda o mesmo…" at bounding box center [168, 76] width 184 height 86
type input "2"
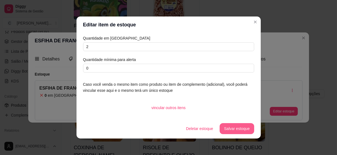
click at [227, 125] on button "Salvar estoque" at bounding box center [237, 128] width 34 height 11
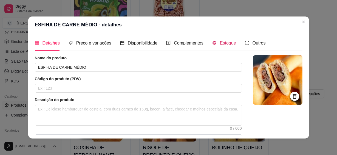
click at [232, 45] on span "Estoque" at bounding box center [228, 43] width 16 height 5
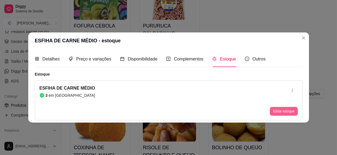
click at [274, 112] on button "Editar estoque" at bounding box center [284, 111] width 28 height 9
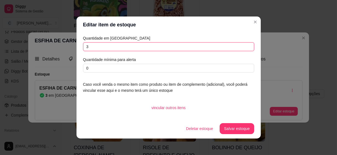
drag, startPoint x: 96, startPoint y: 44, endPoint x: 57, endPoint y: 39, distance: 39.2
click at [57, 39] on div "Editar item de estoque Quantidade em estoque 3 Quantidade mínima para alerta 0 …" at bounding box center [168, 77] width 337 height 155
type input "2"
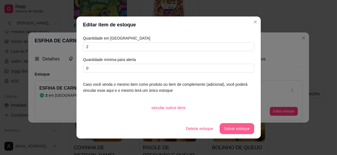
click at [238, 125] on button "Salvar estoque" at bounding box center [237, 128] width 34 height 11
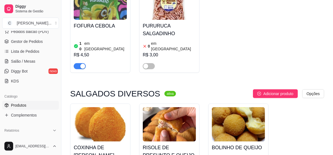
scroll to position [3039, 0]
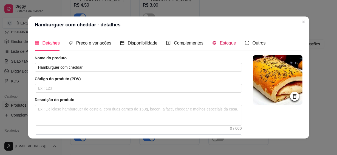
click at [231, 45] on span "Estoque" at bounding box center [228, 43] width 16 height 5
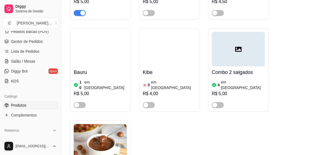
scroll to position [3413, 0]
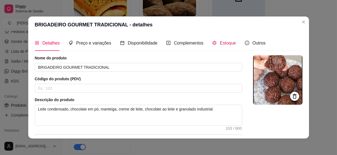
click at [224, 44] on span "Estoque" at bounding box center [228, 43] width 16 height 5
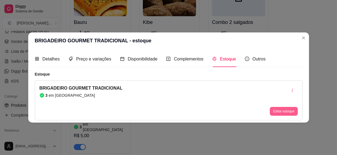
click at [277, 113] on button "Editar estoque" at bounding box center [284, 111] width 28 height 9
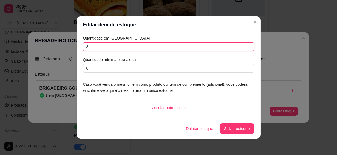
drag, startPoint x: 101, startPoint y: 49, endPoint x: 65, endPoint y: 41, distance: 37.2
click at [67, 46] on div "Editar item de estoque Quantidade em estoque 3 Quantidade mínima para alerta 0 …" at bounding box center [168, 77] width 337 height 155
type input "10"
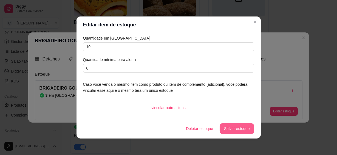
click at [229, 131] on button "Salvar estoque" at bounding box center [237, 128] width 34 height 11
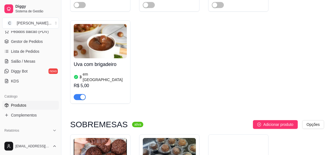
scroll to position [3513, 0]
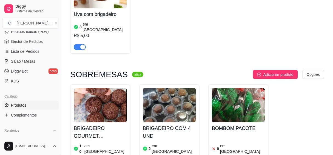
click at [218, 42] on div "Estoque" at bounding box center [222, 42] width 24 height 7
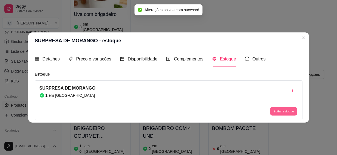
click at [276, 110] on button "Editar estoque" at bounding box center [283, 111] width 27 height 8
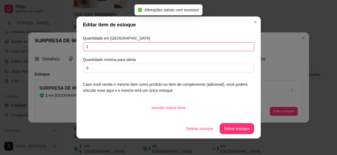
drag, startPoint x: 101, startPoint y: 45, endPoint x: 41, endPoint y: 41, distance: 59.6
click at [41, 41] on div "Editar item de estoque Quantidade em estoque 1 Quantidade mínima para alerta 0 …" at bounding box center [168, 77] width 337 height 155
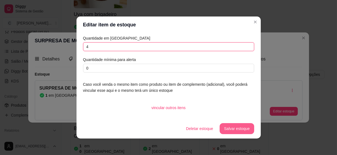
type input "4"
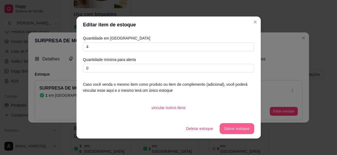
click at [243, 129] on button "Salvar estoque" at bounding box center [237, 128] width 34 height 11
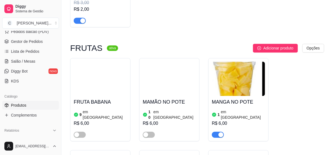
scroll to position [4111, 0]
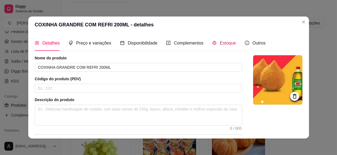
click at [226, 42] on span "Estoque" at bounding box center [228, 43] width 16 height 5
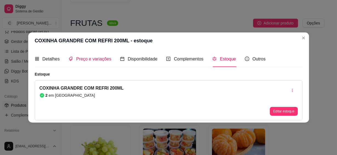
click at [92, 58] on span "Preço e variações" at bounding box center [93, 58] width 35 height 5
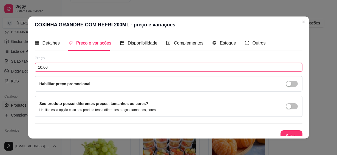
click at [55, 67] on input "10,00" at bounding box center [168, 67] width 267 height 9
type input "11,00"
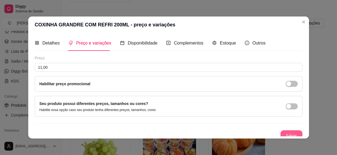
click at [280, 132] on button "Salvar" at bounding box center [291, 135] width 22 height 11
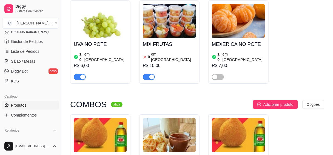
scroll to position [4285, 0]
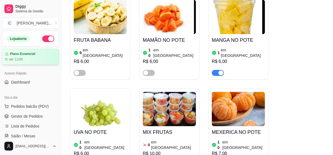
scroll to position [4048, 0]
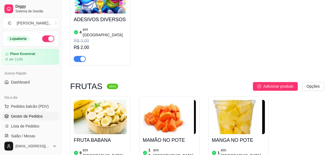
click at [33, 115] on span "Gestor de Pedidos" at bounding box center [27, 115] width 32 height 5
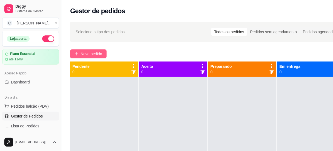
click at [94, 53] on span "Novo pedido" at bounding box center [92, 54] width 22 height 6
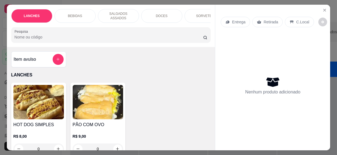
click at [62, 35] on input "Pesquisa" at bounding box center [109, 36] width 189 height 5
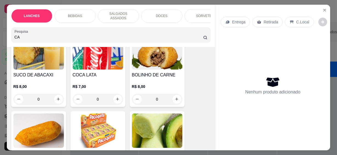
scroll to position [99, 0]
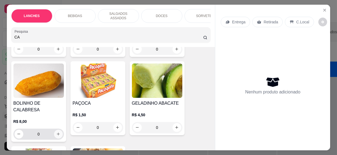
type input "CA"
click at [57, 132] on icon "increase-product-quantity" at bounding box center [58, 133] width 3 height 3
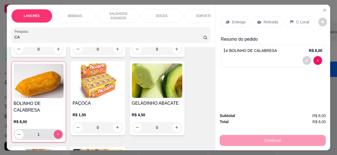
type input "1"
click at [0, 34] on html "Diggy Sistema de Gestão C Cantina Giuli ... Loja aberta Plano Essencial até 11/…" at bounding box center [168, 77] width 337 height 155
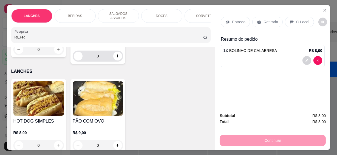
scroll to position [25, 0]
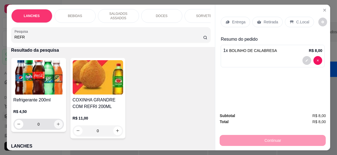
type input "REFR"
click at [56, 122] on icon "increase-product-quantity" at bounding box center [58, 124] width 4 height 4
type input "1"
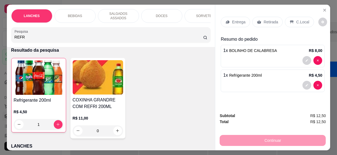
click at [300, 21] on p "C.Local" at bounding box center [302, 21] width 13 height 5
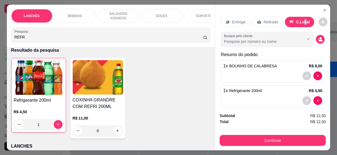
drag, startPoint x: 300, startPoint y: 21, endPoint x: 273, endPoint y: 37, distance: 31.2
click at [273, 39] on input "Busque pelo cliente" at bounding box center [259, 41] width 71 height 5
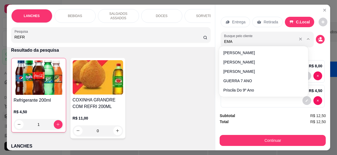
type input "EMAN"
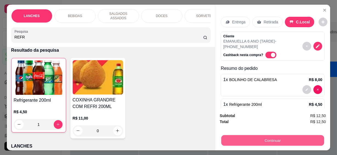
click at [290, 136] on button "Continuar" at bounding box center [272, 140] width 103 height 11
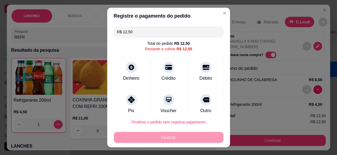
scroll to position [41, 0]
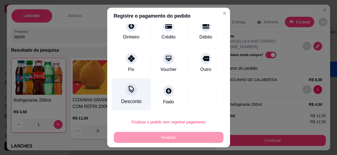
click at [126, 95] on div at bounding box center [131, 89] width 12 height 12
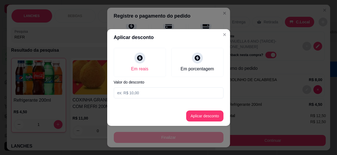
click at [138, 91] on input at bounding box center [169, 92] width 110 height 11
type input "12,49"
click at [216, 117] on button "Aplicar desconto" at bounding box center [204, 115] width 37 height 11
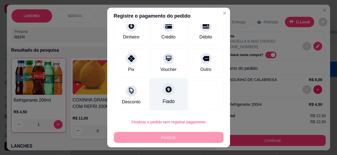
click at [160, 86] on div "Fiado" at bounding box center [168, 94] width 39 height 32
type input "R$ 0,00"
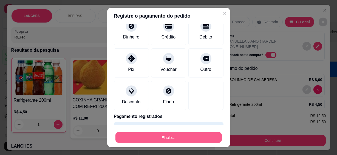
click at [171, 137] on button "Finalizar" at bounding box center [168, 137] width 106 height 11
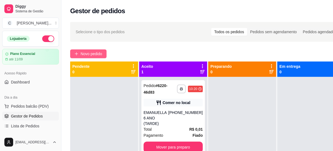
click at [94, 53] on span "Novo pedido" at bounding box center [92, 54] width 22 height 6
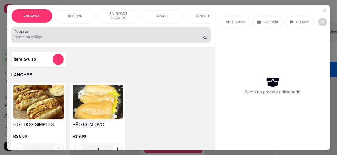
click at [64, 35] on input "Pesquisa" at bounding box center [109, 36] width 189 height 5
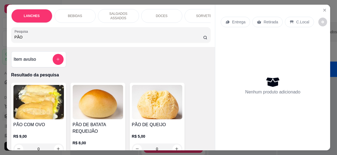
scroll to position [50, 0]
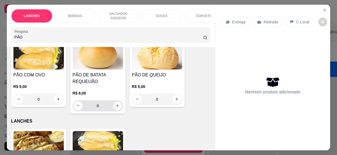
type input "PÃO"
click at [116, 104] on icon "increase-product-quantity" at bounding box center [117, 106] width 4 height 4
type input "1"
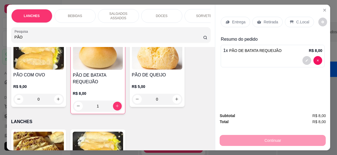
click at [0, 35] on html "**********" at bounding box center [168, 77] width 337 height 155
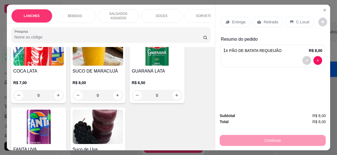
scroll to position [349, 0]
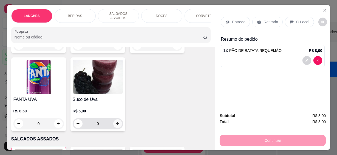
click at [116, 121] on icon "increase-product-quantity" at bounding box center [117, 123] width 4 height 4
type input "1"
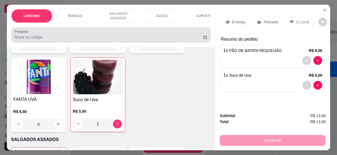
click at [44, 36] on input "Pesquisa" at bounding box center [109, 36] width 189 height 5
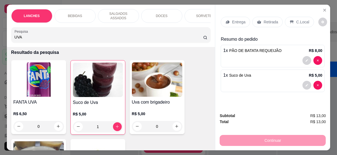
scroll to position [122, 0]
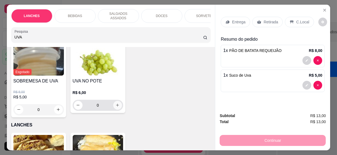
click at [116, 104] on icon "increase-product-quantity" at bounding box center [117, 105] width 3 height 3
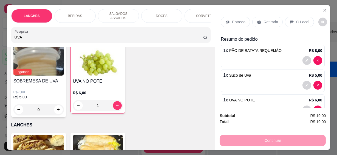
click at [290, 20] on div "C.Local" at bounding box center [299, 22] width 29 height 10
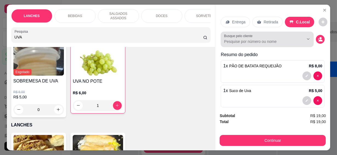
drag, startPoint x: 244, startPoint y: 44, endPoint x: 245, endPoint y: 41, distance: 2.9
click at [245, 42] on div "Busque pelo cliente" at bounding box center [267, 39] width 93 height 15
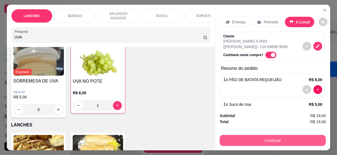
click at [306, 136] on button "Continuar" at bounding box center [273, 140] width 106 height 11
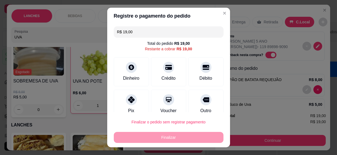
scroll to position [41, 0]
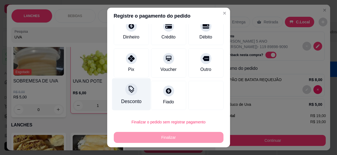
click at [129, 86] on div at bounding box center [131, 89] width 12 height 12
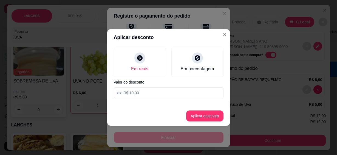
drag, startPoint x: 116, startPoint y: 86, endPoint x: 118, endPoint y: 89, distance: 3.7
click at [116, 87] on div "Em reais Em porcentagem Valor do desconto" at bounding box center [168, 72] width 123 height 55
click at [119, 90] on input at bounding box center [169, 92] width 110 height 11
click at [204, 113] on button "Aplicar desconto" at bounding box center [204, 115] width 37 height 11
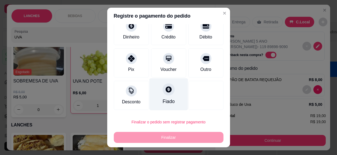
drag, startPoint x: 170, startPoint y: 98, endPoint x: 169, endPoint y: 101, distance: 4.1
click at [170, 98] on div "Fiado" at bounding box center [168, 94] width 39 height 32
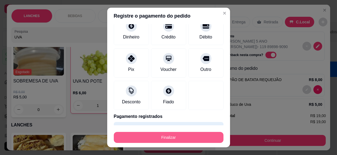
click at [175, 136] on button "Finalizar" at bounding box center [169, 137] width 110 height 11
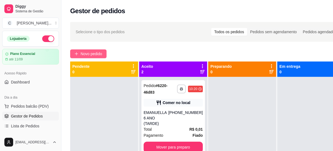
drag, startPoint x: 82, startPoint y: 47, endPoint x: 86, endPoint y: 53, distance: 6.9
click at [82, 48] on div "**********" at bounding box center [207, 119] width 293 height 200
click at [87, 53] on span "Novo pedido" at bounding box center [92, 54] width 22 height 6
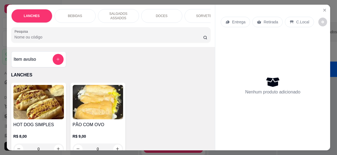
click at [71, 36] on input "Pesquisa" at bounding box center [109, 36] width 189 height 5
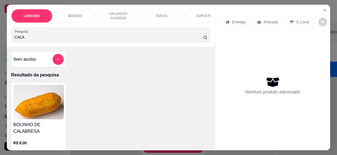
scroll to position [50, 0]
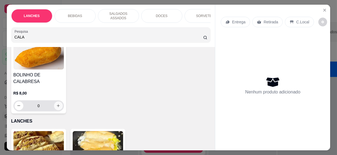
click at [59, 103] on button "increase-product-quantity" at bounding box center [58, 105] width 9 height 9
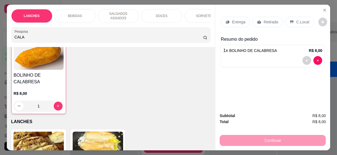
scroll to position [50, 0]
drag, startPoint x: 27, startPoint y: 35, endPoint x: 2, endPoint y: 34, distance: 24.4
click at [2, 34] on div "LANCHES BEBIDAS SALGADOS ASSADOS DOCES SORVETES SALGADINHOS SALGADOS DIVERSOS S…" at bounding box center [168, 77] width 337 height 155
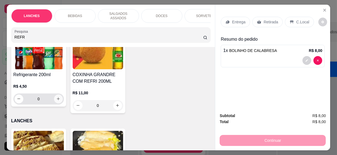
click at [56, 96] on icon "increase-product-quantity" at bounding box center [58, 98] width 4 height 4
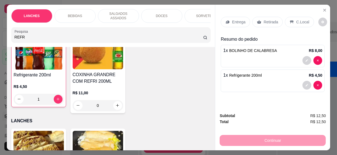
scroll to position [50, 0]
click at [300, 20] on p "C.Local" at bounding box center [302, 21] width 13 height 5
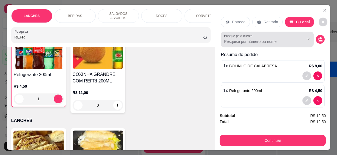
click at [257, 41] on input "Busque pelo cliente" at bounding box center [259, 41] width 71 height 5
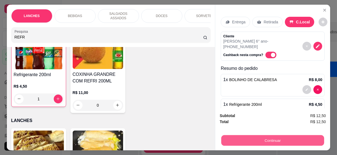
click at [260, 138] on button "Continuar" at bounding box center [272, 140] width 103 height 11
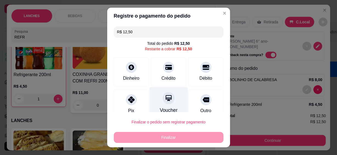
scroll to position [41, 0]
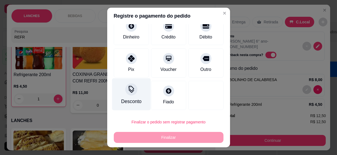
click at [134, 90] on div "Desconto" at bounding box center [131, 94] width 39 height 32
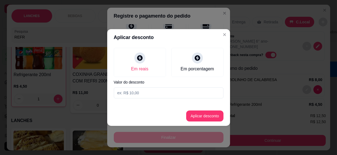
click at [124, 90] on input at bounding box center [169, 92] width 110 height 11
click at [202, 118] on button "Aplicar desconto" at bounding box center [205, 115] width 36 height 11
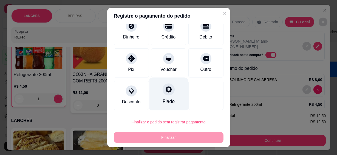
click at [162, 97] on div "Fiado" at bounding box center [168, 94] width 39 height 32
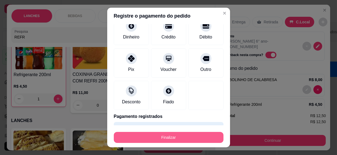
click at [170, 139] on button "Finalizar" at bounding box center [169, 137] width 110 height 11
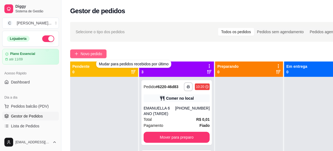
click at [96, 53] on span "Novo pedido" at bounding box center [92, 54] width 22 height 6
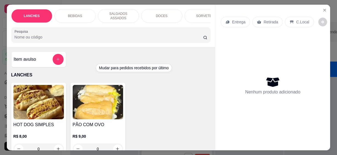
click at [45, 37] on div "Pesquisa" at bounding box center [111, 34] width 200 height 15
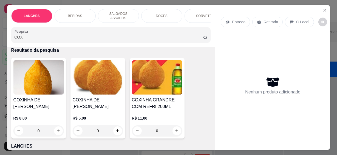
scroll to position [50, 0]
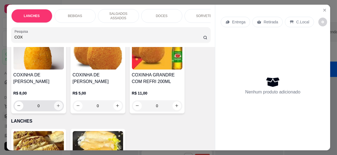
click at [56, 103] on icon "increase-product-quantity" at bounding box center [58, 105] width 4 height 4
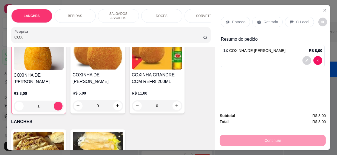
scroll to position [50, 0]
drag, startPoint x: 22, startPoint y: 35, endPoint x: 0, endPoint y: 27, distance: 23.7
click at [0, 27] on html "**********" at bounding box center [168, 77] width 337 height 155
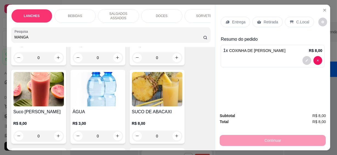
scroll to position [195, 0]
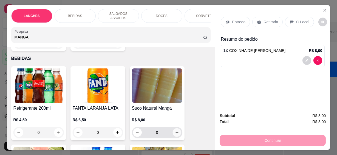
click at [175, 130] on icon "increase-product-quantity" at bounding box center [177, 132] width 4 height 4
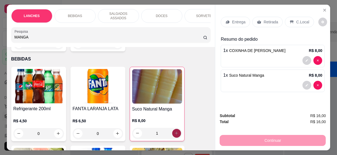
scroll to position [195, 0]
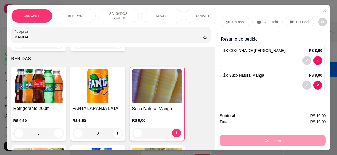
click at [296, 19] on p "C.Local" at bounding box center [302, 21] width 13 height 5
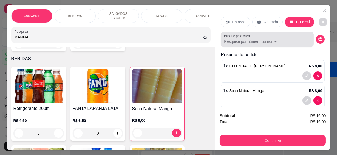
click at [244, 43] on div "Busque pelo cliente" at bounding box center [267, 39] width 93 height 15
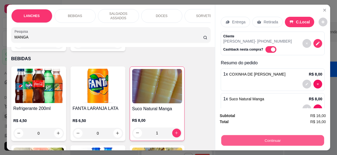
click at [255, 137] on button "Continuar" at bounding box center [272, 140] width 103 height 11
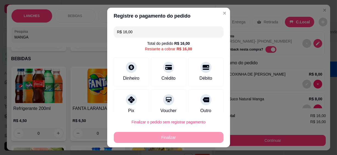
scroll to position [41, 0]
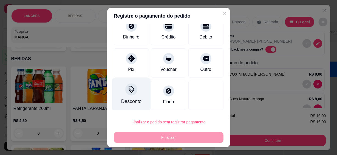
click at [136, 101] on div "Desconto" at bounding box center [131, 101] width 20 height 7
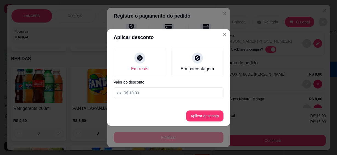
click at [124, 92] on input at bounding box center [169, 92] width 110 height 11
click at [201, 114] on button "Aplicar desconto" at bounding box center [205, 115] width 36 height 11
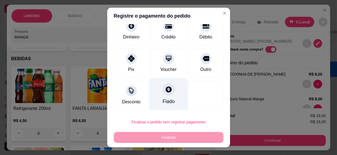
click at [172, 99] on div "Fiado" at bounding box center [168, 94] width 39 height 32
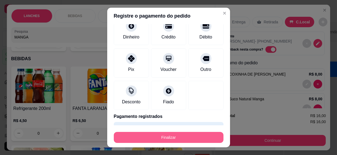
click at [183, 138] on button "Finalizar" at bounding box center [169, 137] width 110 height 11
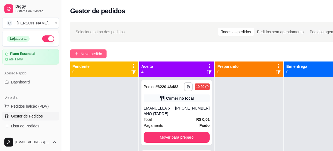
click at [94, 53] on span "Novo pedido" at bounding box center [92, 54] width 22 height 6
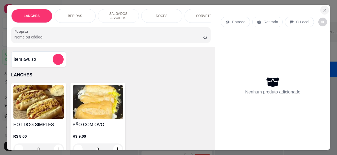
click at [322, 8] on icon "Close" at bounding box center [324, 10] width 4 height 4
